Goal: Information Seeking & Learning: Learn about a topic

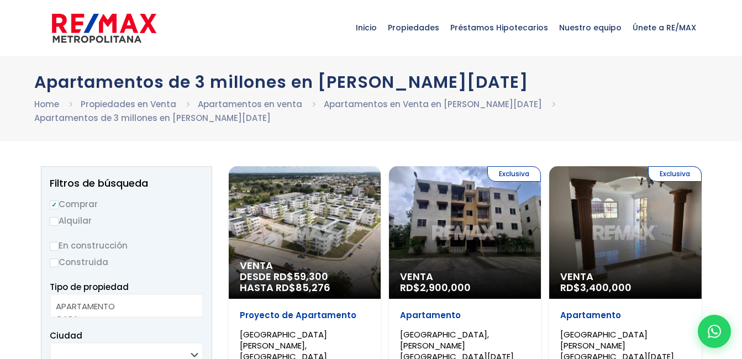
select select
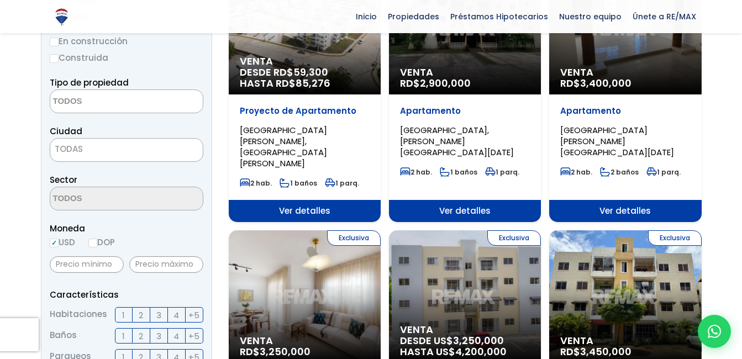
scroll to position [276, 0]
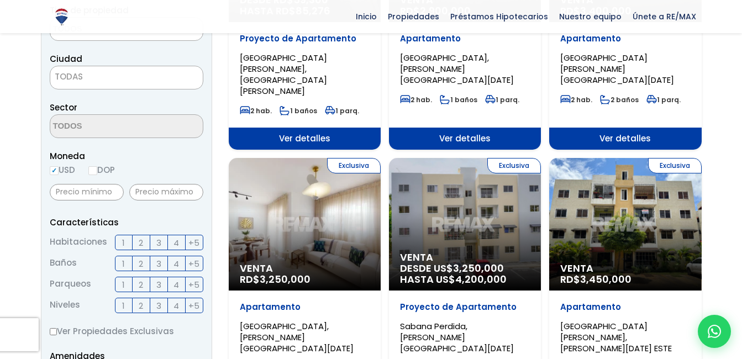
click at [164, 244] on label "3" at bounding box center [159, 242] width 18 height 15
click at [0, 0] on input "3" at bounding box center [0, 0] width 0 height 0
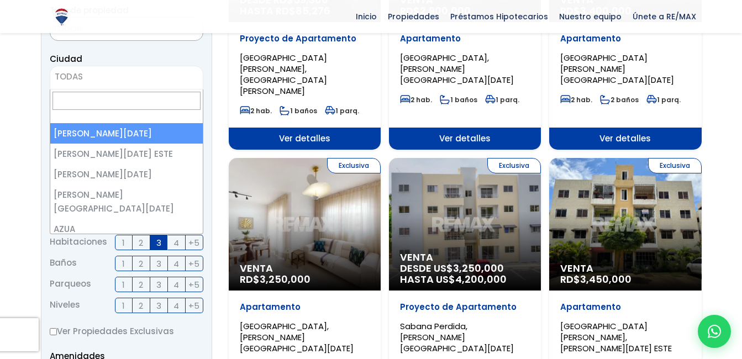
click at [109, 69] on span "TODAS" at bounding box center [126, 76] width 153 height 15
select select "1"
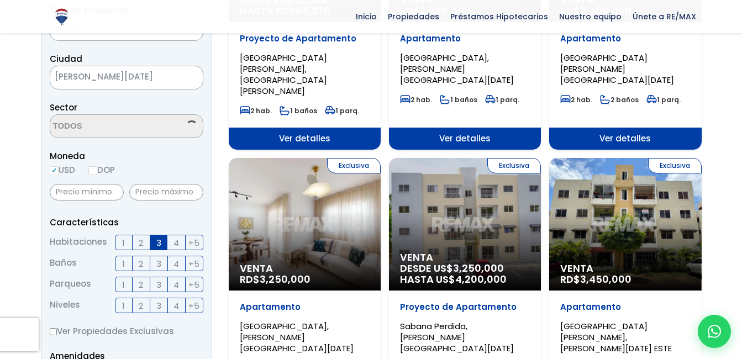
scroll to position [276, 0]
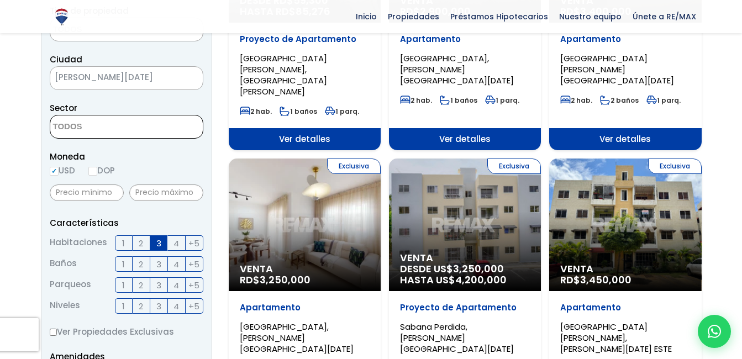
click at [121, 129] on textarea "Search" at bounding box center [103, 128] width 107 height 24
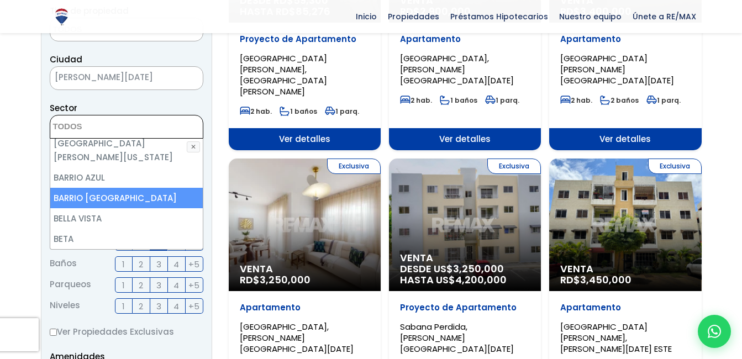
scroll to position [332, 0]
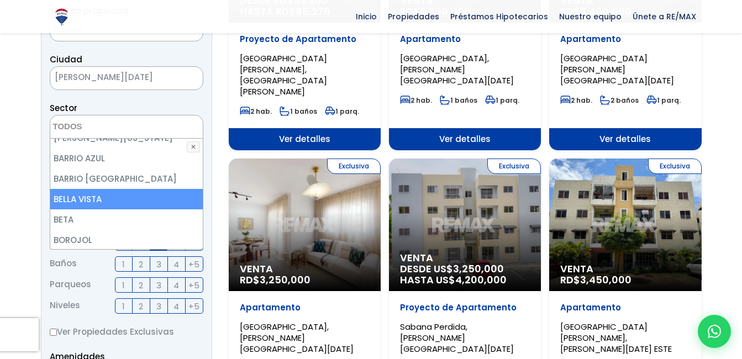
click at [122, 189] on li "BELLA VISTA" at bounding box center [126, 199] width 153 height 20
select select "150"
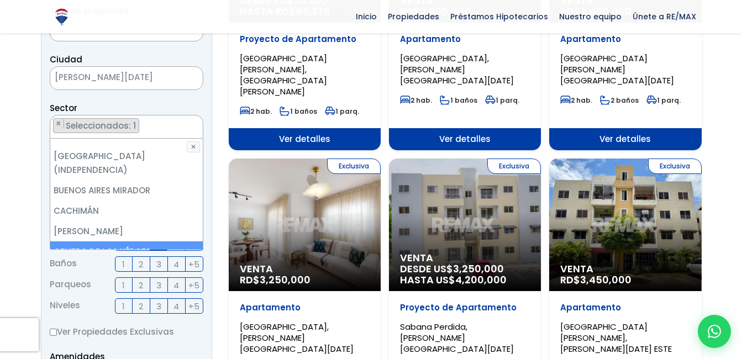
scroll to position [553, 0]
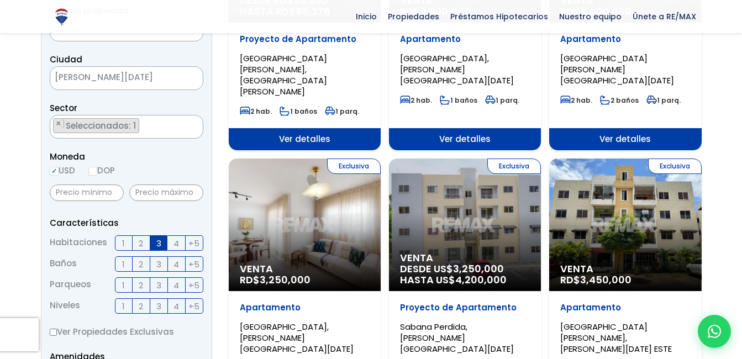
click at [141, 260] on span "2" at bounding box center [141, 265] width 4 height 14
click at [0, 0] on input "2" at bounding box center [0, 0] width 0 height 0
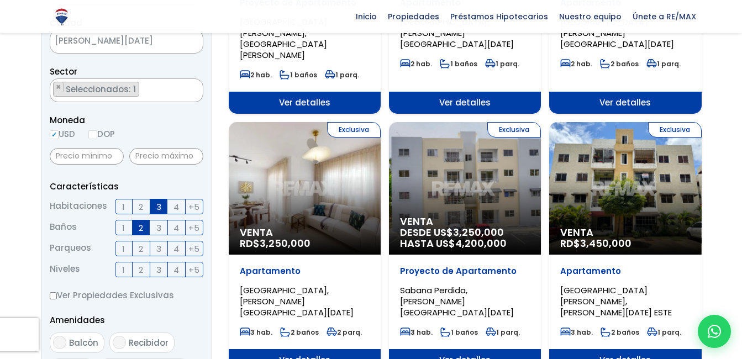
scroll to position [331, 0]
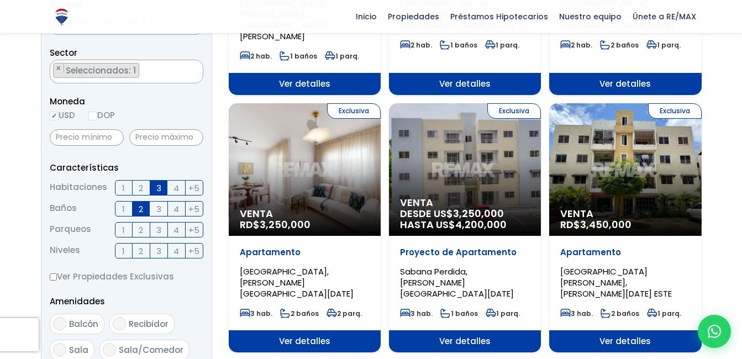
click at [128, 229] on label "1" at bounding box center [124, 229] width 18 height 15
click at [0, 0] on input "1" at bounding box center [0, 0] width 0 height 0
click at [134, 252] on label "2" at bounding box center [142, 250] width 18 height 15
click at [0, 0] on input "2" at bounding box center [0, 0] width 0 height 0
click at [123, 250] on span "1" at bounding box center [123, 251] width 3 height 14
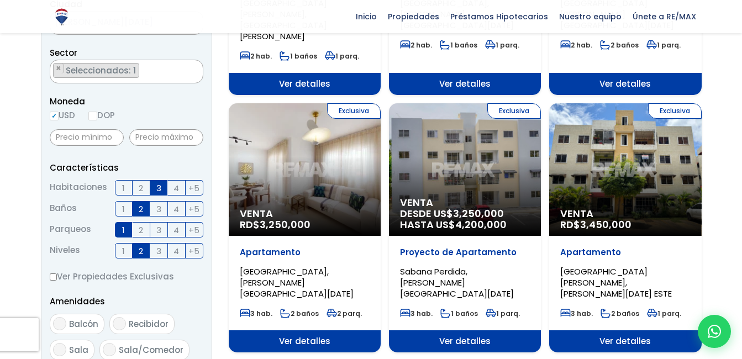
click at [0, 0] on input "1" at bounding box center [0, 0] width 0 height 0
click at [144, 249] on label "2" at bounding box center [142, 250] width 18 height 15
click at [0, 0] on input "2" at bounding box center [0, 0] width 0 height 0
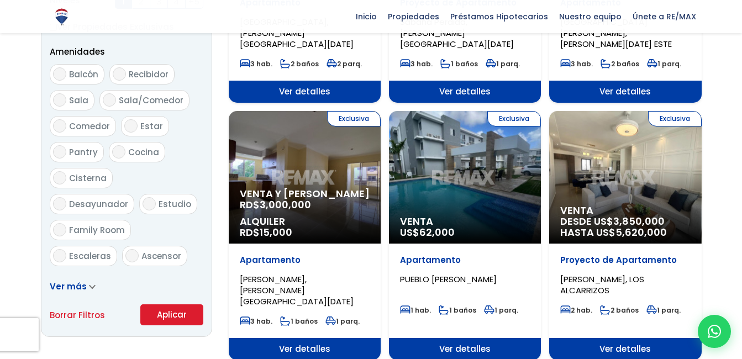
scroll to position [608, 0]
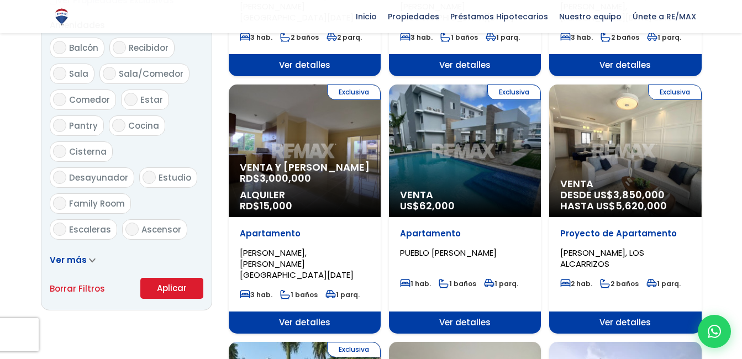
click at [166, 288] on button "Aplicar" at bounding box center [171, 288] width 63 height 21
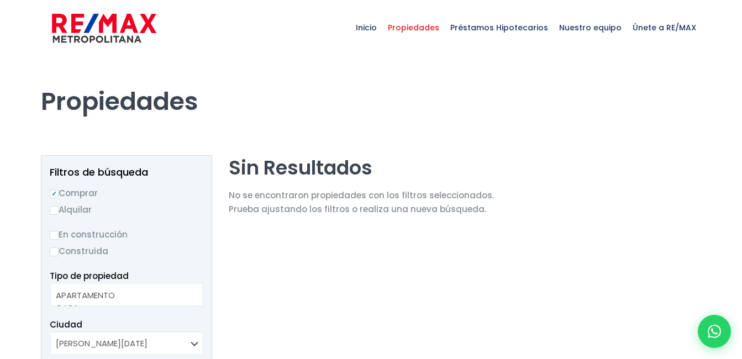
select select
select select "150"
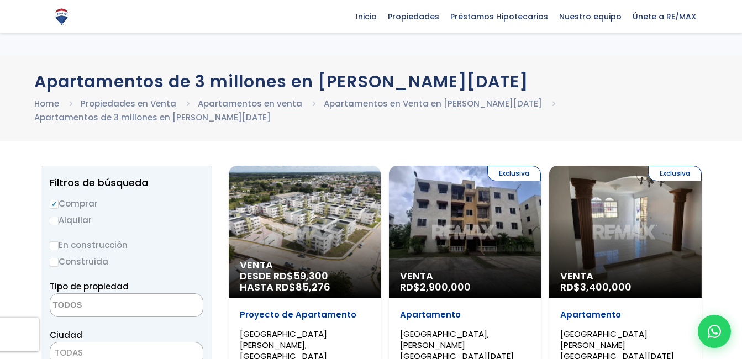
select select
select select "1"
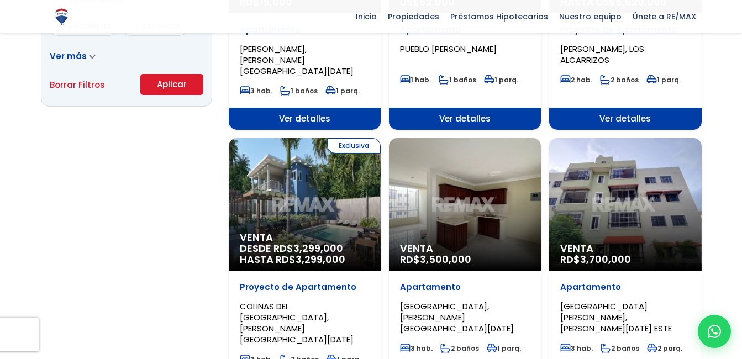
scroll to position [829, 0]
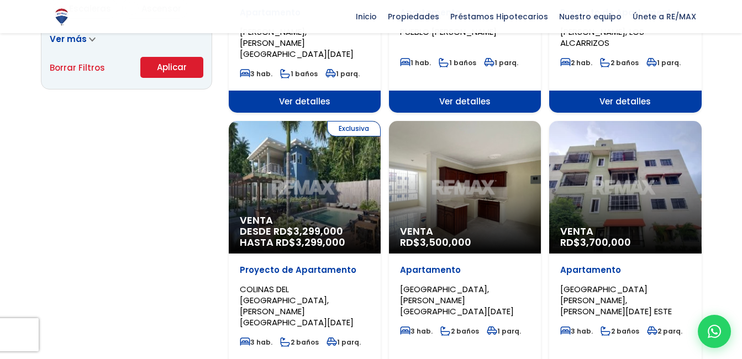
click at [437, 128] on div "Venta RD$ 3,500,000" at bounding box center [465, 187] width 152 height 133
click at [454, 143] on div "Venta RD$ 3,500,000" at bounding box center [465, 187] width 152 height 133
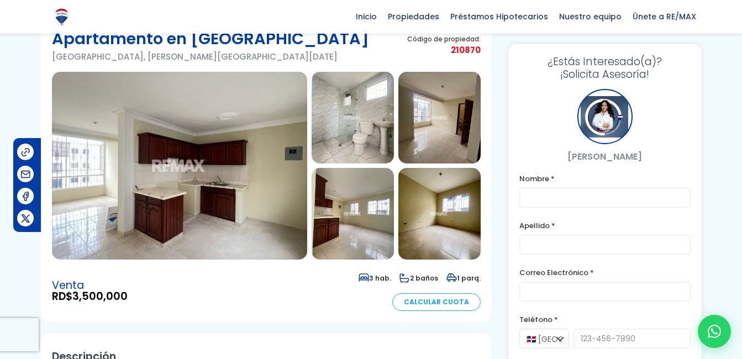
click at [366, 126] on img at bounding box center [353, 118] width 82 height 92
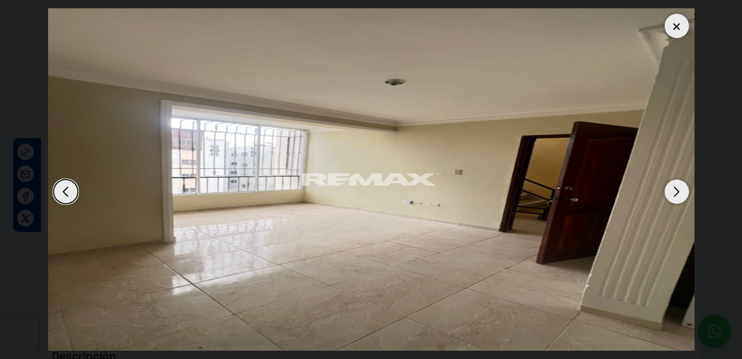
click at [671, 191] on div "Next slide" at bounding box center [677, 192] width 24 height 24
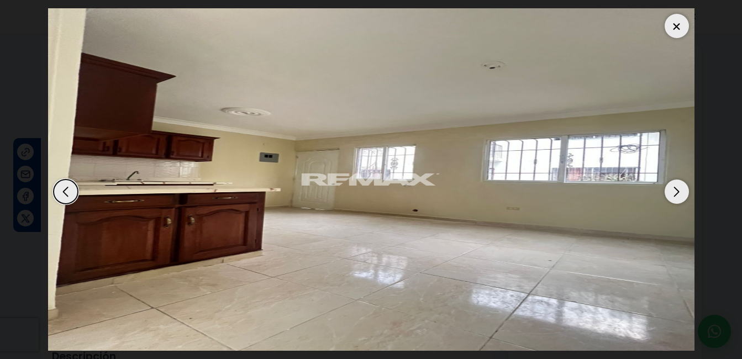
click at [680, 196] on div "Next slide" at bounding box center [677, 192] width 24 height 24
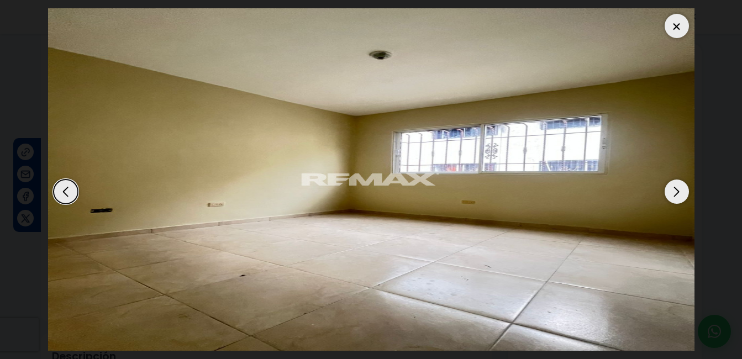
click at [680, 190] on div "Next slide" at bounding box center [677, 192] width 24 height 24
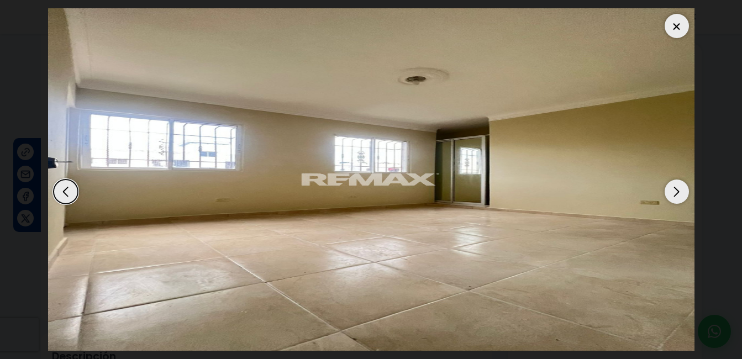
click at [677, 193] on div "Next slide" at bounding box center [677, 192] width 24 height 24
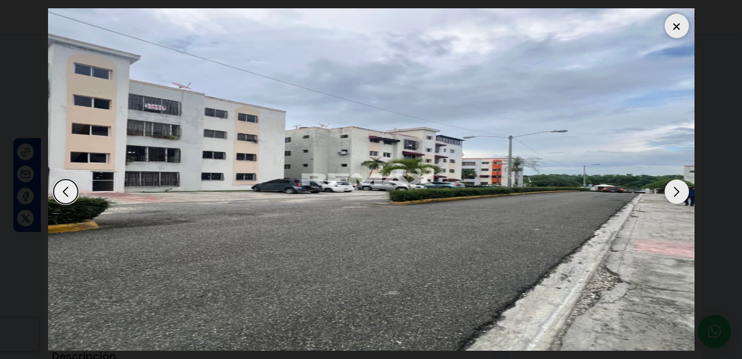
click at [679, 190] on div "Next slide" at bounding box center [677, 192] width 24 height 24
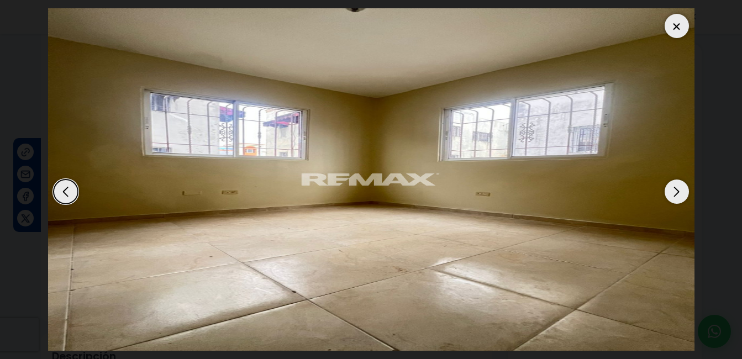
click at [678, 189] on div "Next slide" at bounding box center [677, 192] width 24 height 24
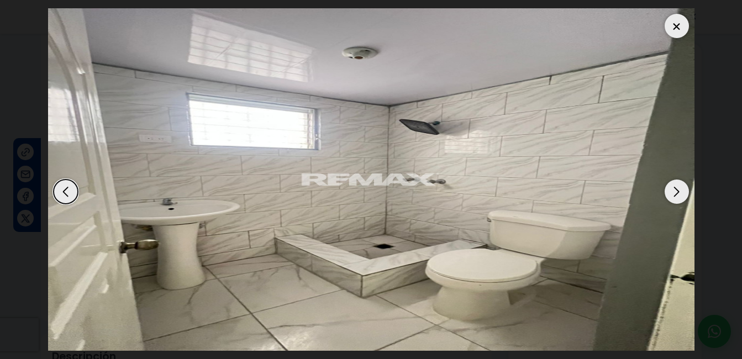
click at [677, 190] on div "Next slide" at bounding box center [677, 192] width 24 height 24
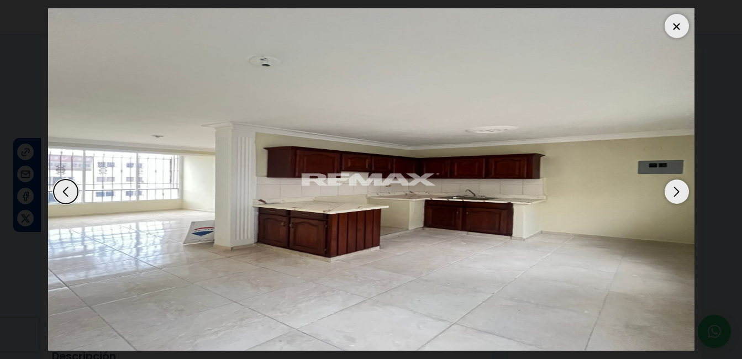
click at [674, 190] on div "Next slide" at bounding box center [677, 192] width 24 height 24
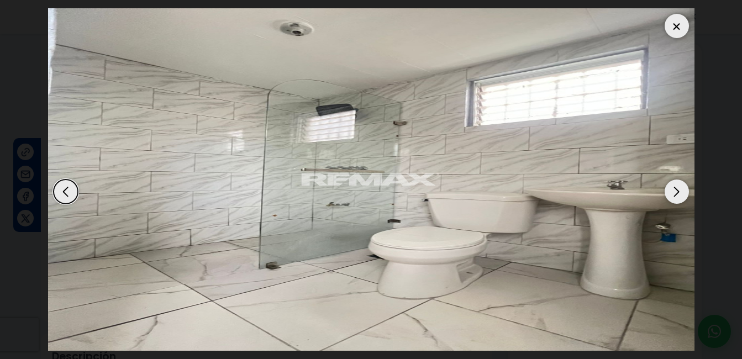
click at [674, 190] on div "Next slide" at bounding box center [677, 192] width 24 height 24
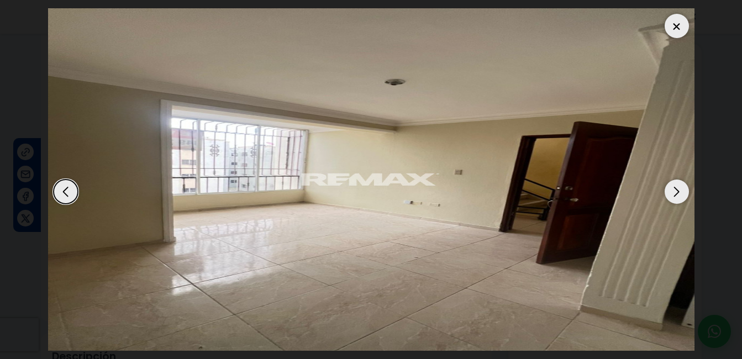
click at [673, 189] on div "Next slide" at bounding box center [677, 192] width 24 height 24
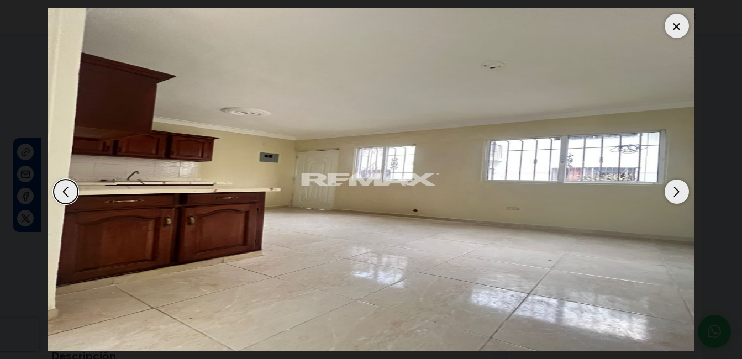
click at [673, 30] on div at bounding box center [677, 26] width 24 height 24
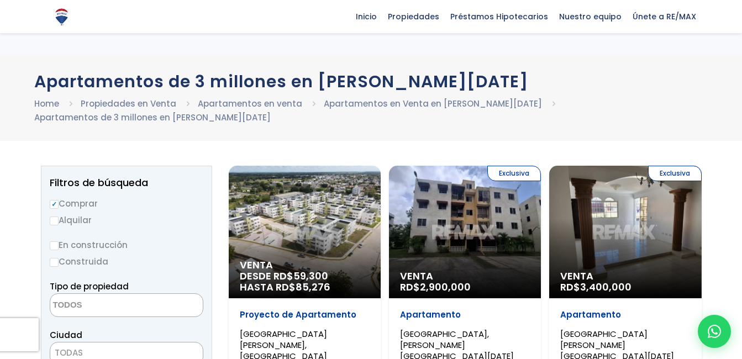
select select
select select "1"
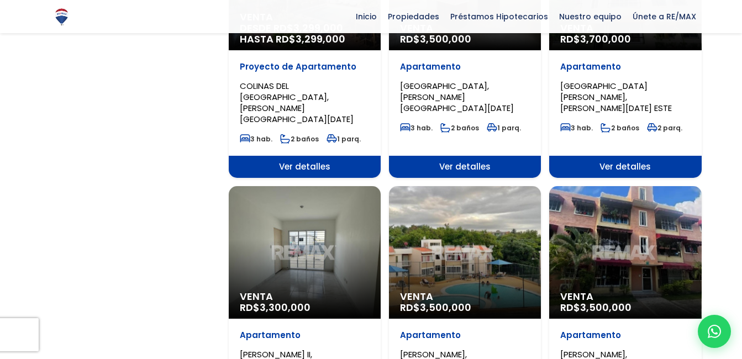
scroll to position [1050, 0]
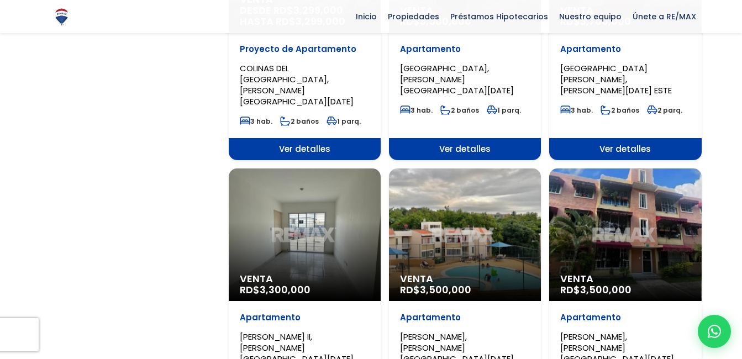
click at [306, 171] on div "Venta RD$ 3,300,000" at bounding box center [305, 235] width 152 height 133
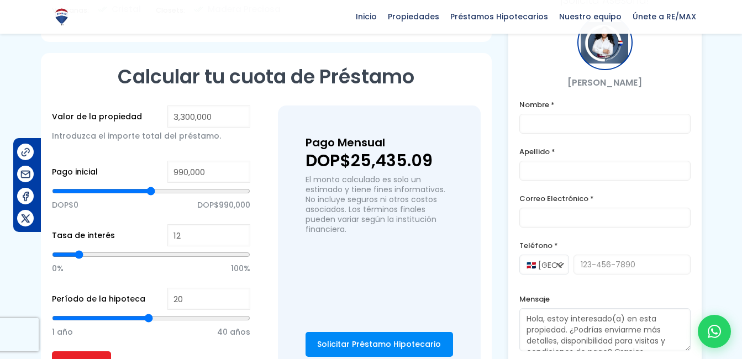
scroll to position [719, 0]
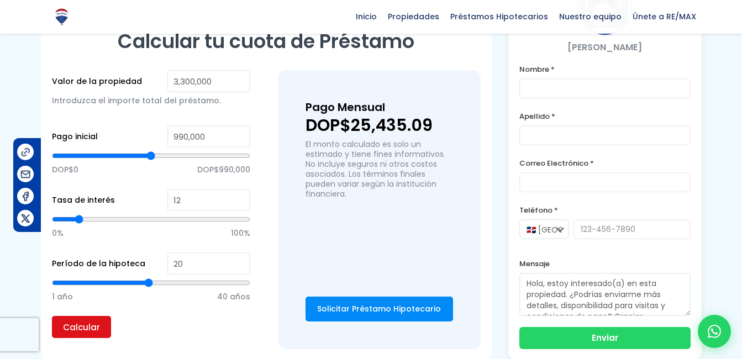
click at [84, 316] on input "Calcular" at bounding box center [81, 327] width 59 height 22
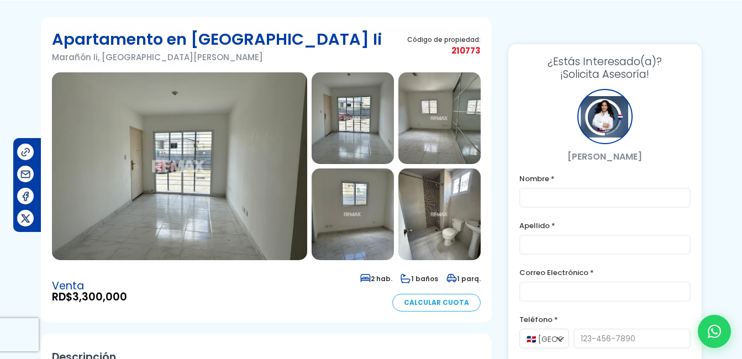
scroll to position [0, 0]
